Goal: Task Accomplishment & Management: Manage account settings

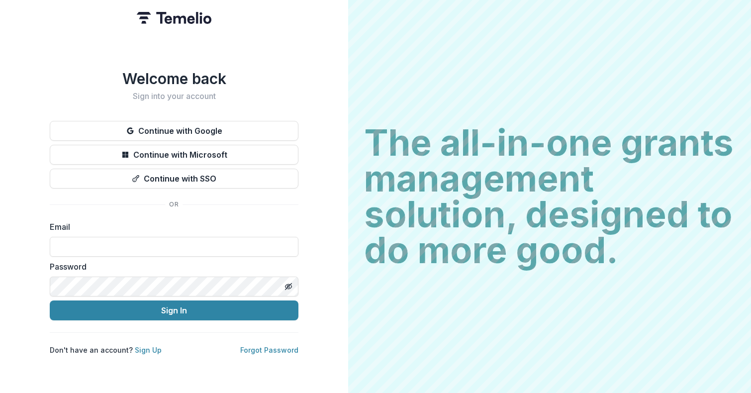
click at [251, 231] on div "Email" at bounding box center [174, 239] width 249 height 36
click at [246, 245] on input at bounding box center [174, 247] width 249 height 20
type input "**********"
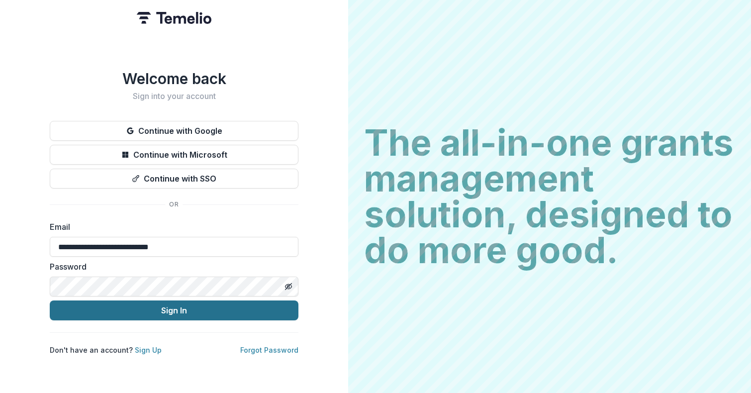
click at [188, 306] on button "Sign In" at bounding box center [174, 310] width 249 height 20
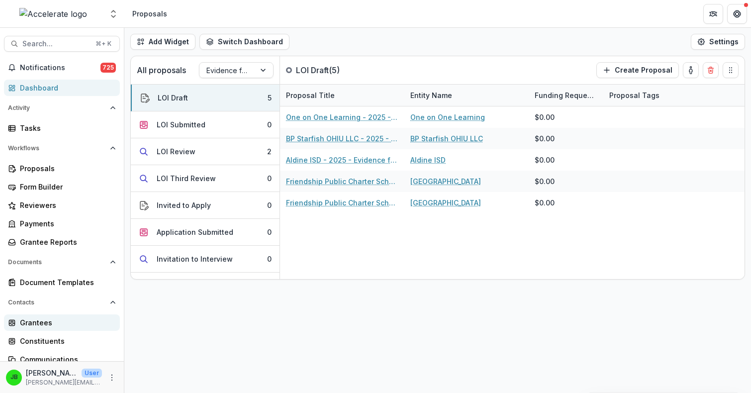
click at [55, 322] on div "Grantees" at bounding box center [66, 322] width 92 height 10
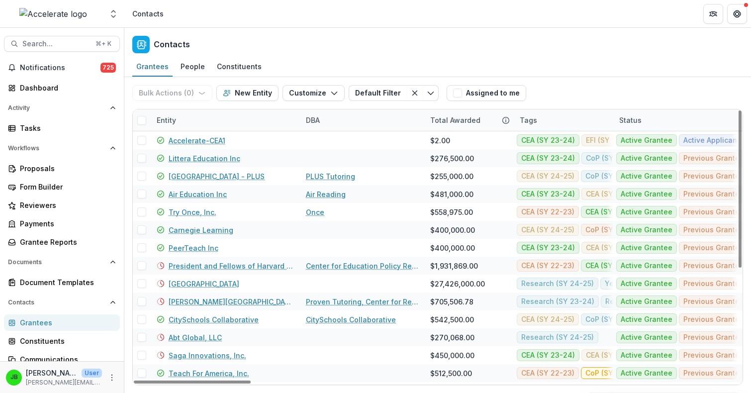
click at [173, 122] on div "Entity" at bounding box center [166, 120] width 31 height 10
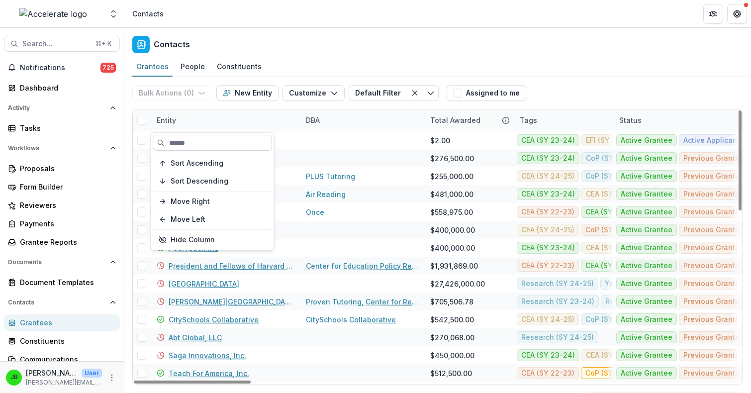
click at [187, 141] on input at bounding box center [212, 143] width 119 height 16
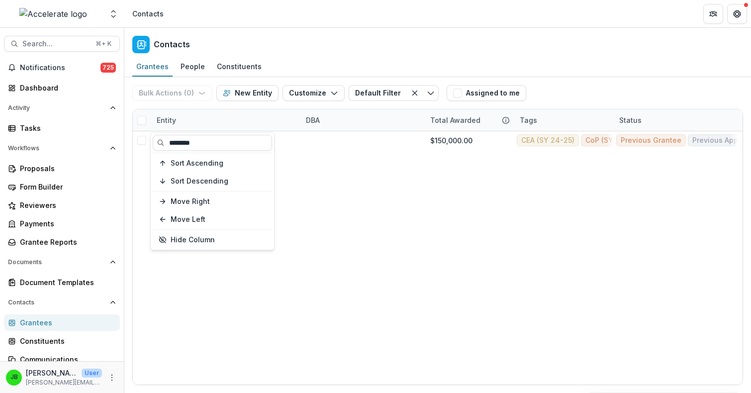
type input "********"
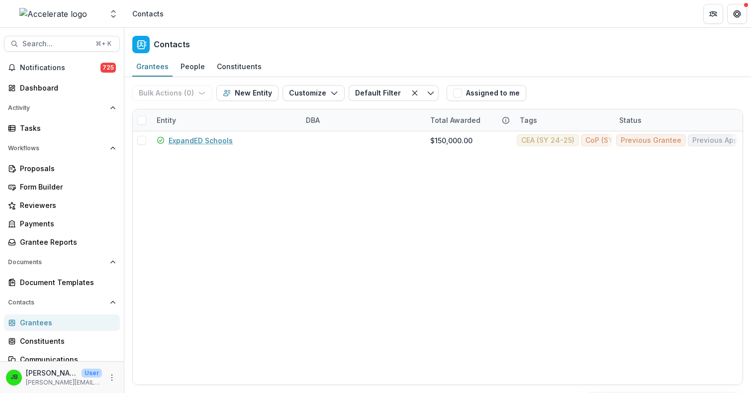
click at [309, 16] on header "Contacts" at bounding box center [437, 13] width 626 height 27
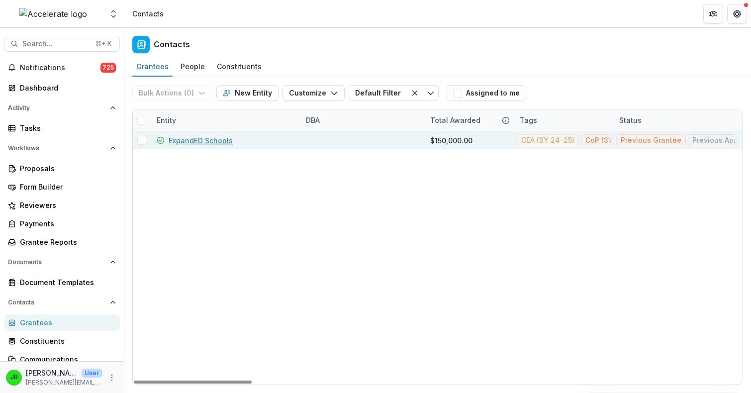
click at [212, 144] on link "ExpandED Schools" at bounding box center [201, 140] width 64 height 10
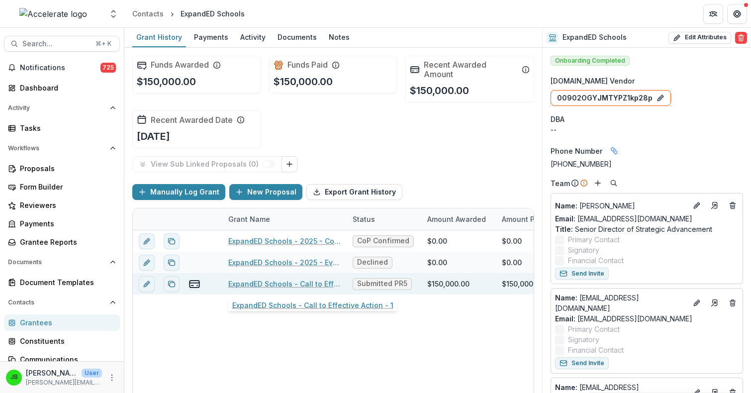
click at [257, 283] on link "ExpandED Schools - Call to Effective Action - 1" at bounding box center [284, 283] width 112 height 10
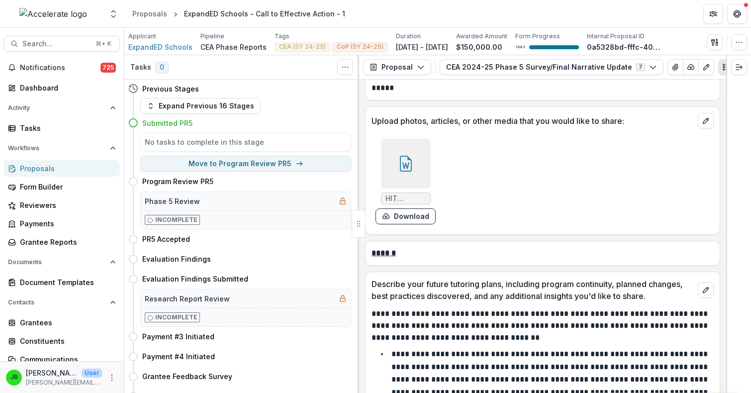
scroll to position [6271, 0]
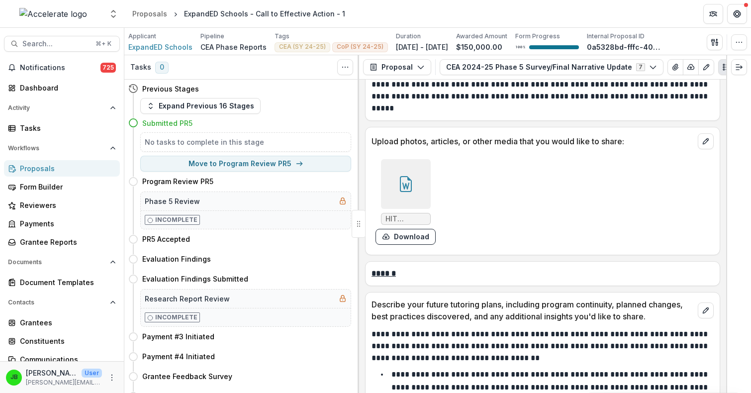
click at [404, 176] on div at bounding box center [406, 184] width 50 height 50
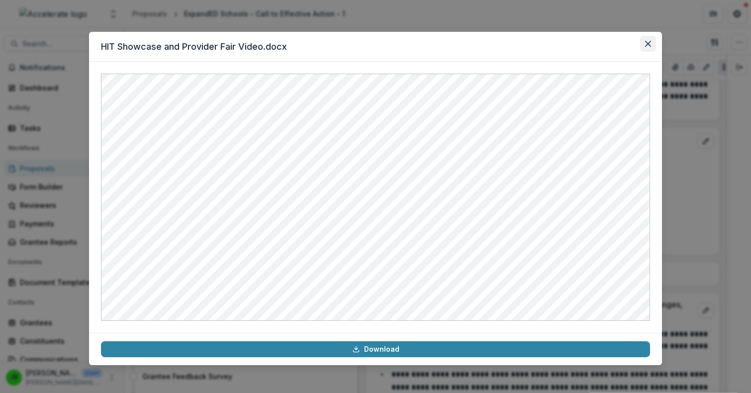
click at [640, 50] on button "Close" at bounding box center [648, 44] width 16 height 16
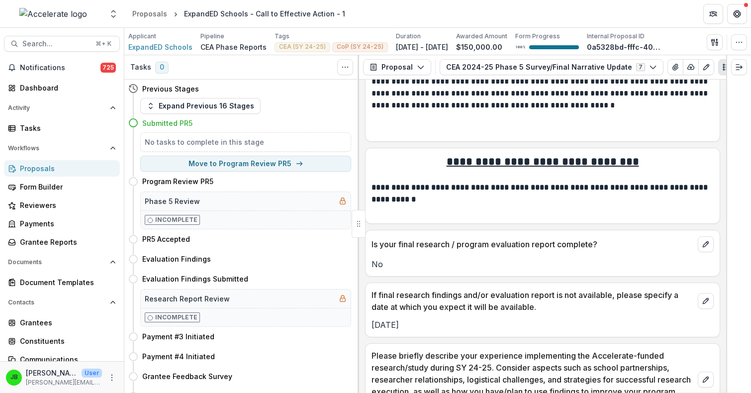
scroll to position [2128, 0]
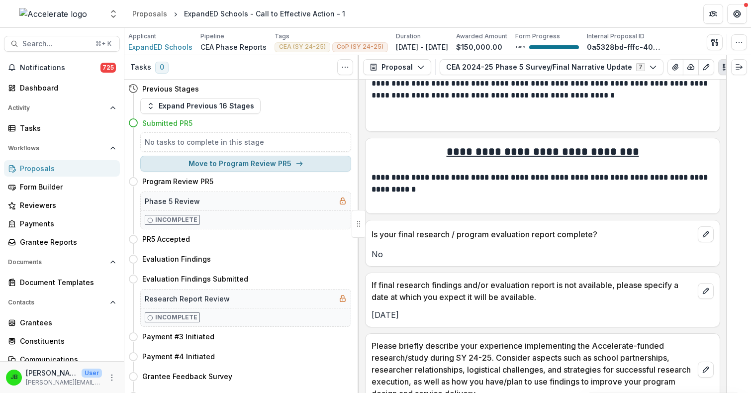
click at [312, 164] on button "Move to Program Review PR5" at bounding box center [245, 164] width 211 height 16
select select "**********"
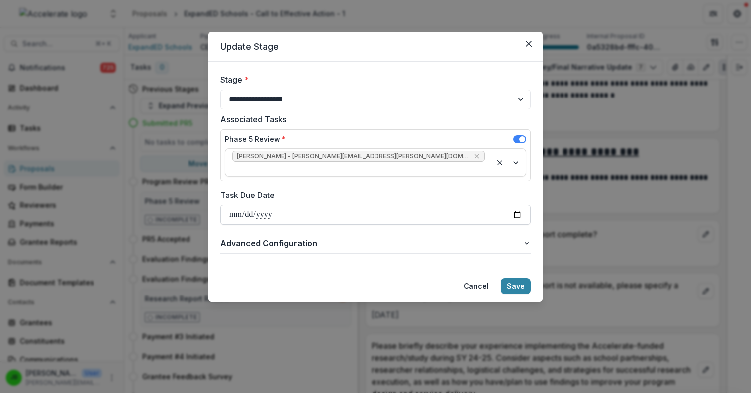
click at [334, 206] on input "Task Due Date" at bounding box center [375, 215] width 310 height 20
click at [518, 205] on input "Task Due Date" at bounding box center [375, 215] width 310 height 20
type input "**********"
click at [522, 278] on button "Save" at bounding box center [516, 286] width 30 height 16
